Goal: Find specific page/section: Find specific page/section

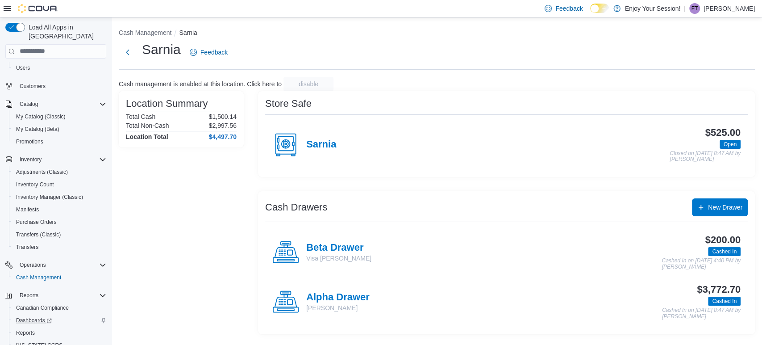
scroll to position [59, 0]
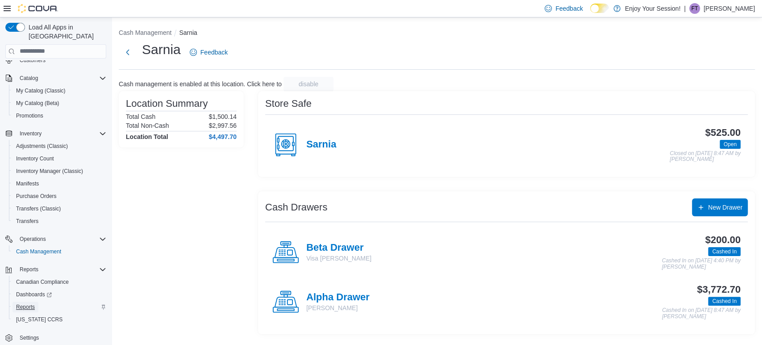
click at [31, 301] on span "Reports" at bounding box center [25, 306] width 19 height 11
